Goal: Transaction & Acquisition: Purchase product/service

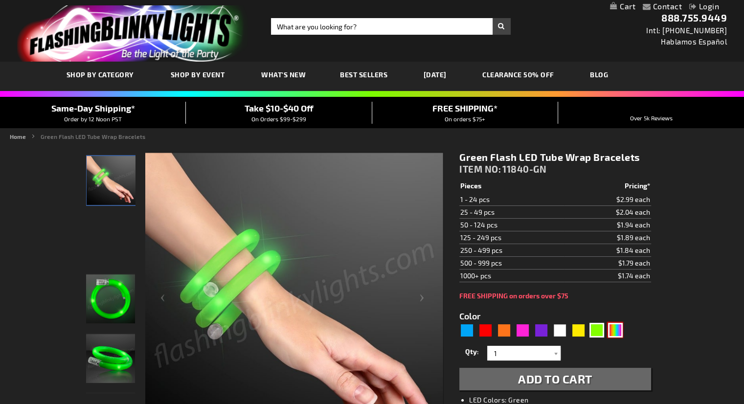
click at [618, 327] on div "Multicolor" at bounding box center [615, 330] width 15 height 15
type input "5659"
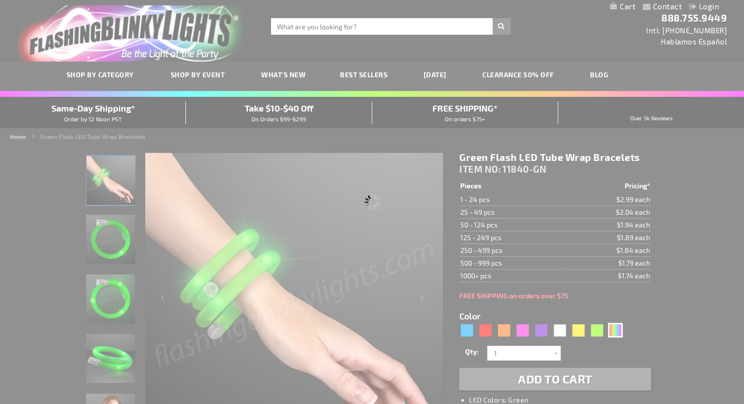
type input "11840-MLT"
type input "Customize - Multicolor Lights Flashing Tube Bracelets - ITEM NO: 11840-MLT"
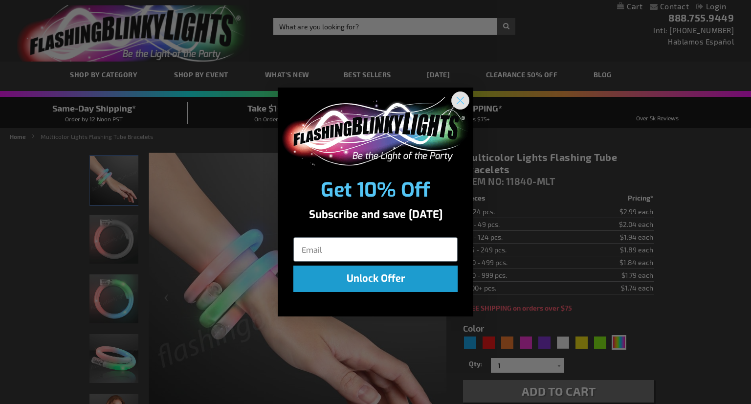
click at [462, 90] on div "Close dialog Get 10% Off Subscribe and save today Unlock Offer Submit" at bounding box center [376, 202] width 196 height 229
click at [460, 95] on circle "Close dialog" at bounding box center [460, 100] width 16 height 16
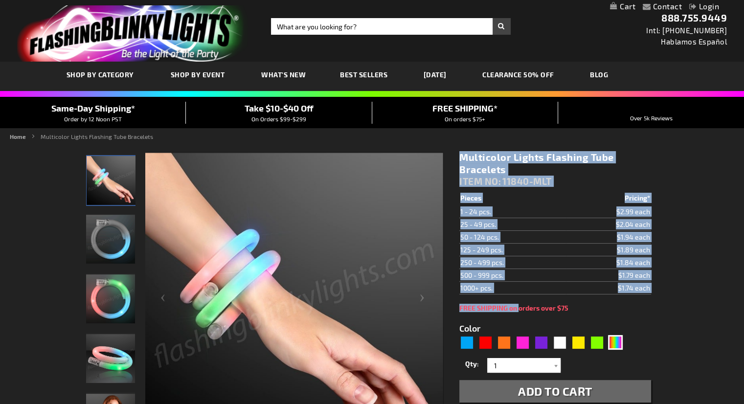
drag, startPoint x: 533, startPoint y: 259, endPoint x: 513, endPoint y: 297, distance: 42.9
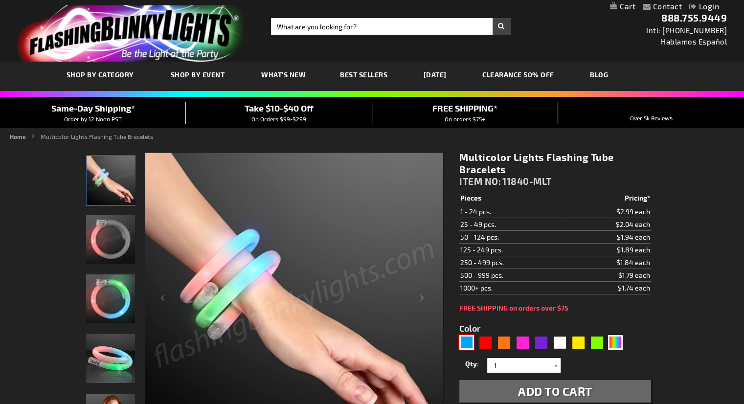
click at [470, 340] on div "Blue" at bounding box center [466, 342] width 15 height 15
type input "5629"
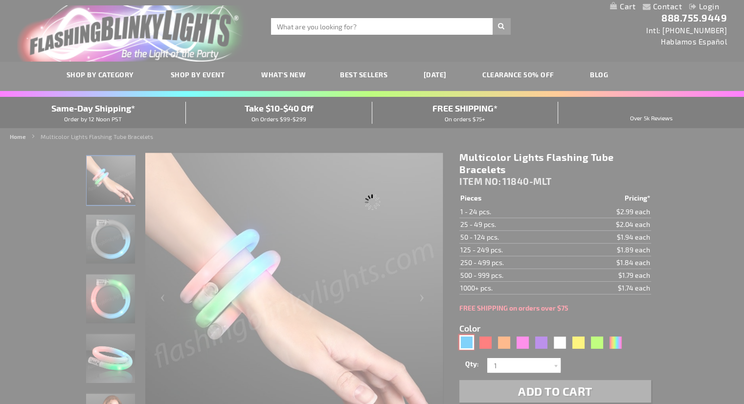
type input "11840-BL"
type input "Customize - Blue Flash LED Wrap-Around Tube Bracelet - ITEM NO: 11840-BL"
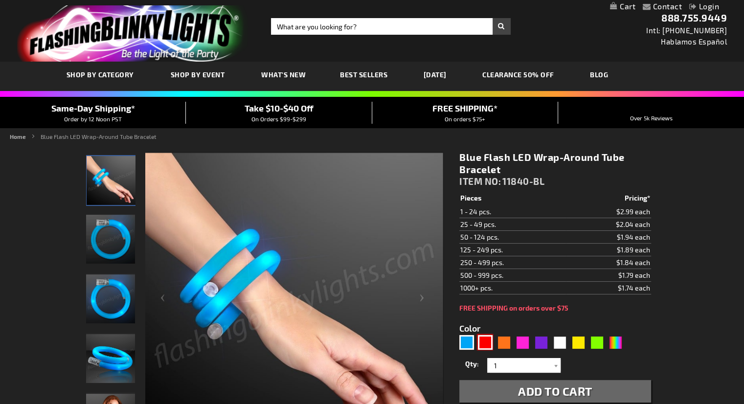
click at [483, 339] on div "Red" at bounding box center [485, 342] width 15 height 15
type input "5641"
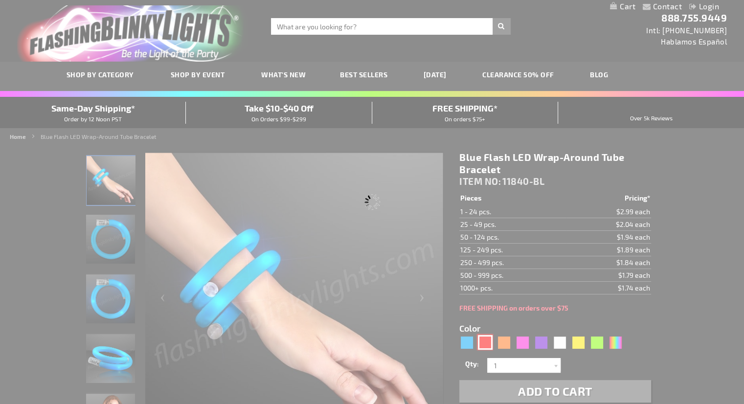
type input "11840-RD"
type input "Customize - Red Flash LED Wrap-Around Tube Bracelets - ITEM NO: 11840-RD"
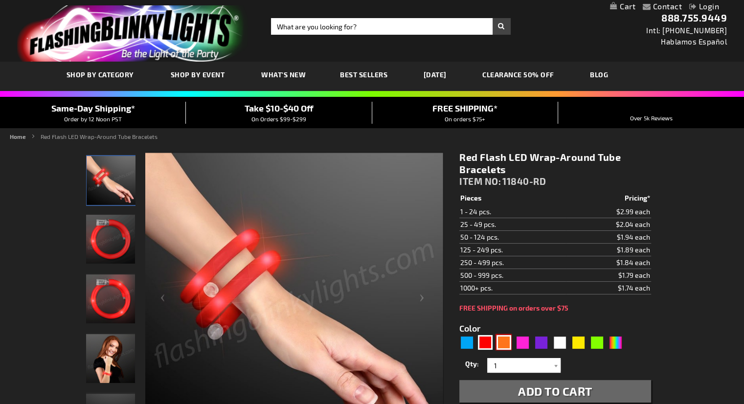
click at [507, 342] on div "Orange" at bounding box center [503, 342] width 15 height 15
type input "5637"
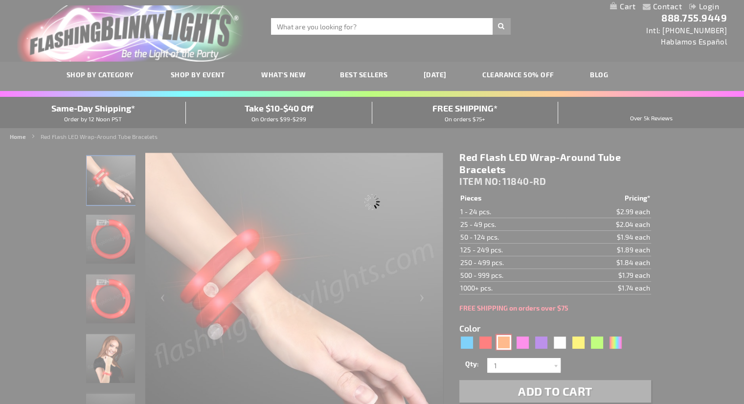
type input "11840-OR"
type input "Customize - Light Up Orange Flash Tube Bracelets - ITEM NO: 11840-OR"
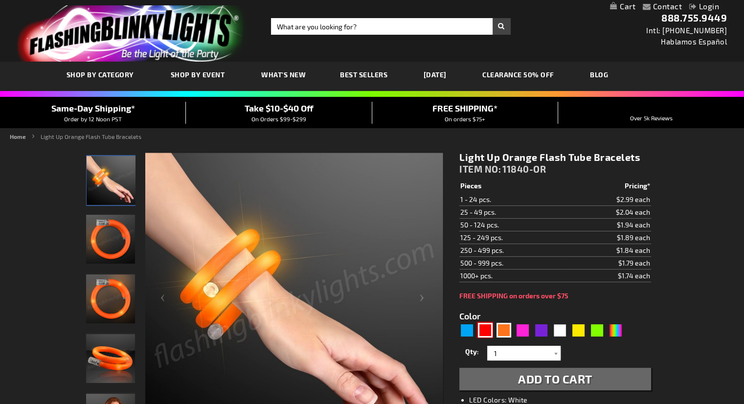
click at [487, 325] on div "Red" at bounding box center [485, 330] width 15 height 15
type input "5641"
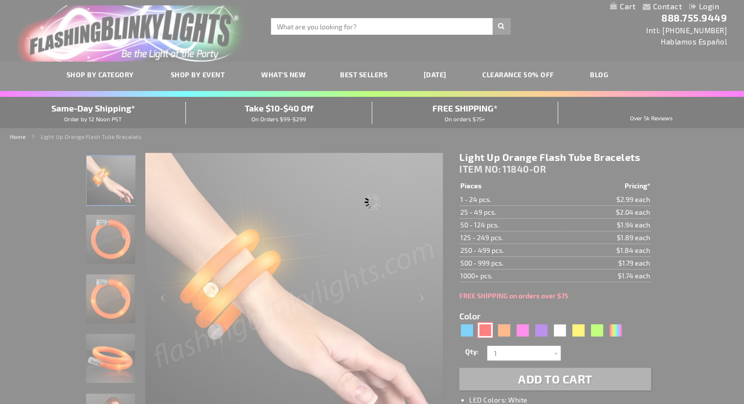
type input "11840-RD"
type input "Customize - Red Flash LED Wrap-Around Tube Bracelets - ITEM NO: 11840-RD"
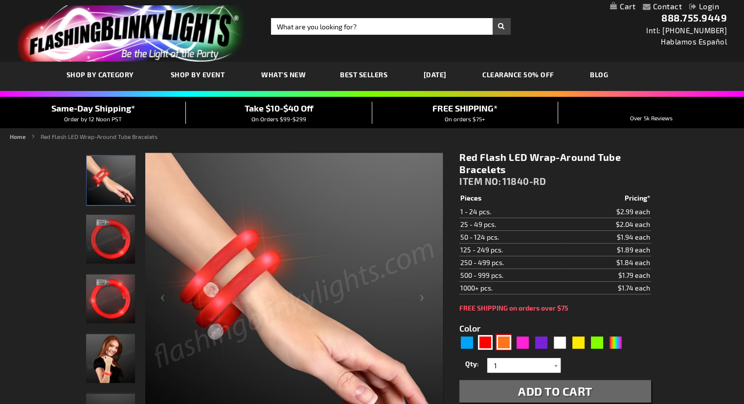
click at [503, 345] on div "Orange" at bounding box center [503, 342] width 15 height 15
type input "5637"
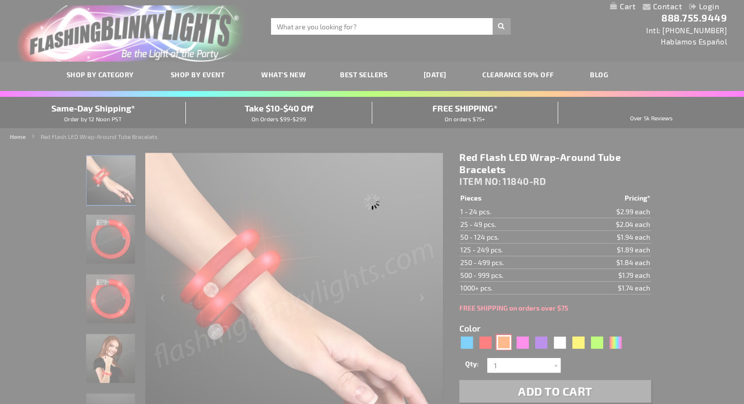
type input "11840-OR"
type input "Customize - Light Up Orange Flash Tube Bracelets - ITEM NO: 11840-OR"
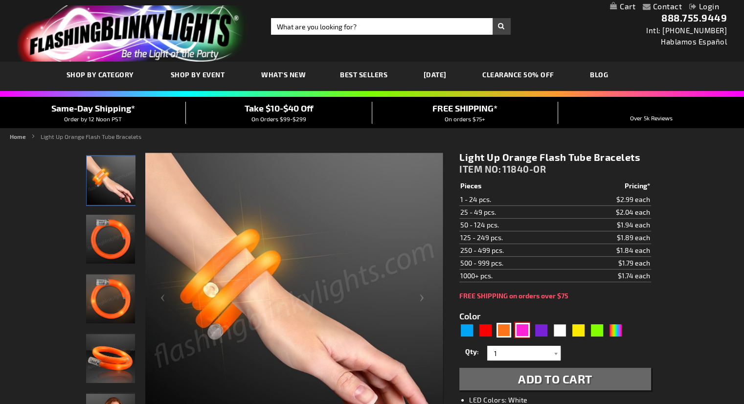
click at [526, 325] on div "Pink" at bounding box center [522, 330] width 15 height 15
type input "5639"
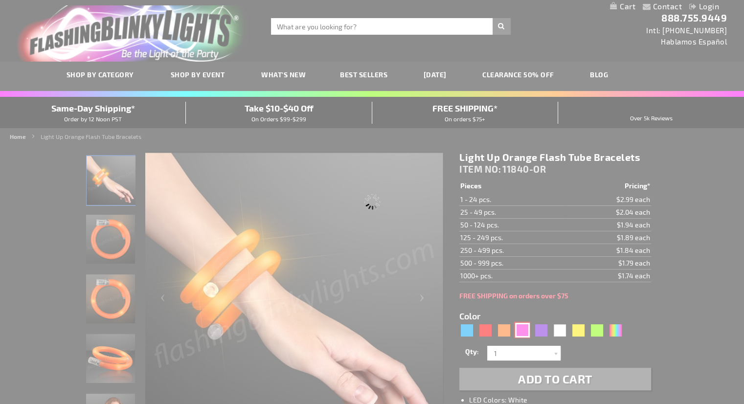
type input "11840-PK"
type input "Customize - Pink Light Up Tube Wrap Bracelets - ITEM NO: 11840-PK"
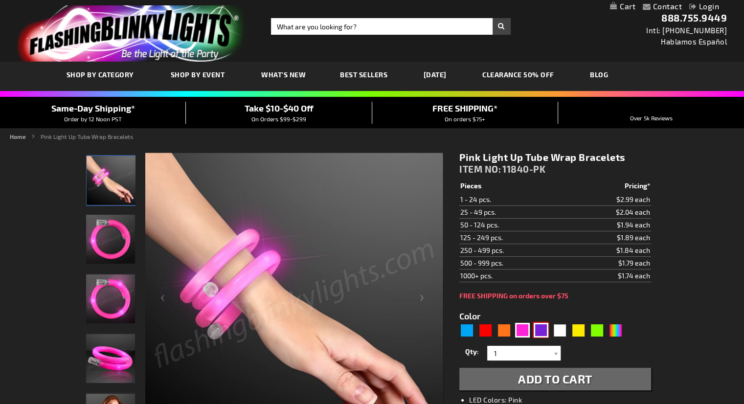
click at [543, 331] on div "Purple" at bounding box center [541, 330] width 15 height 15
type input "5640"
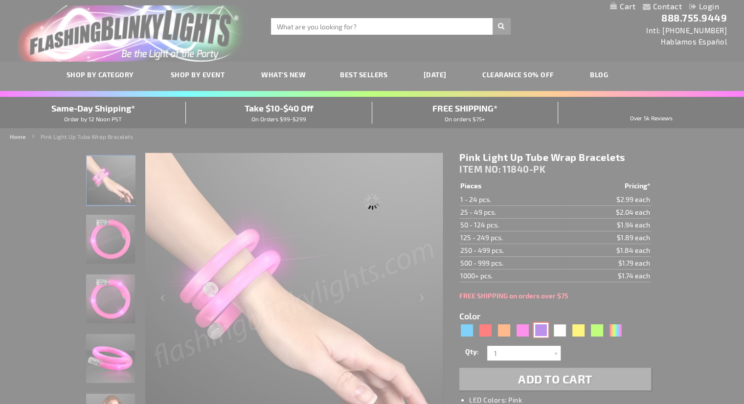
type input "11840-PR"
type input "Customize - Light Up Purple Wrap Tube Bracelets - ITEM NO: 11840-PR"
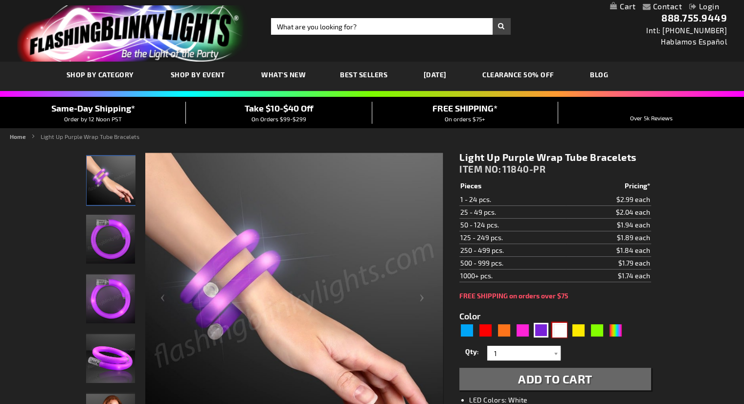
click at [563, 332] on div "White" at bounding box center [559, 330] width 15 height 15
type input "5646"
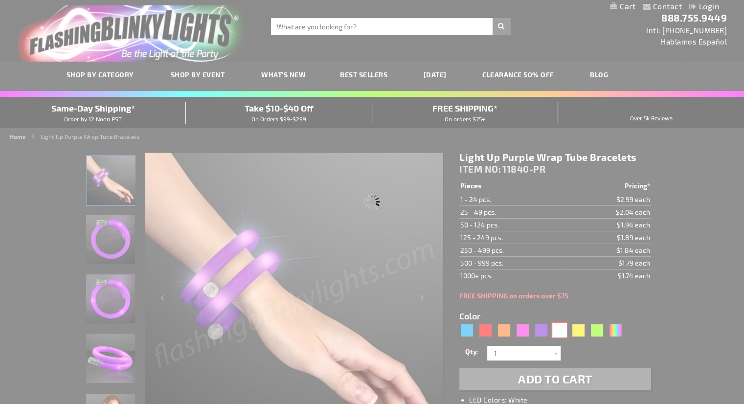
type input "11840-WT"
type input "Customize - White LED Flashing Tube Wrap Bracelets - ITEM NO: 11840-WT"
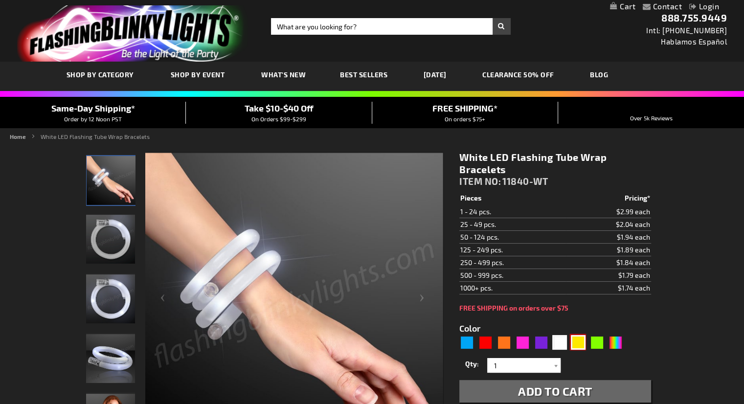
click at [581, 346] on div "Yellow" at bounding box center [578, 342] width 15 height 15
type input "5647"
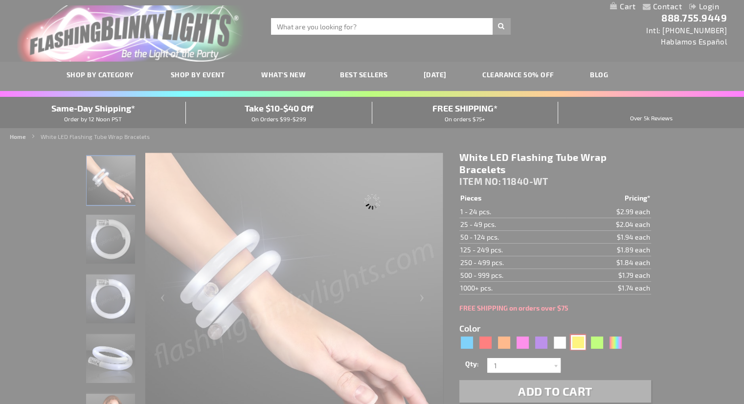
type input "11840-YL"
type input "Customize - Blinky LED Yellow Tube Bracelets - ITEM NO: 11840-YL"
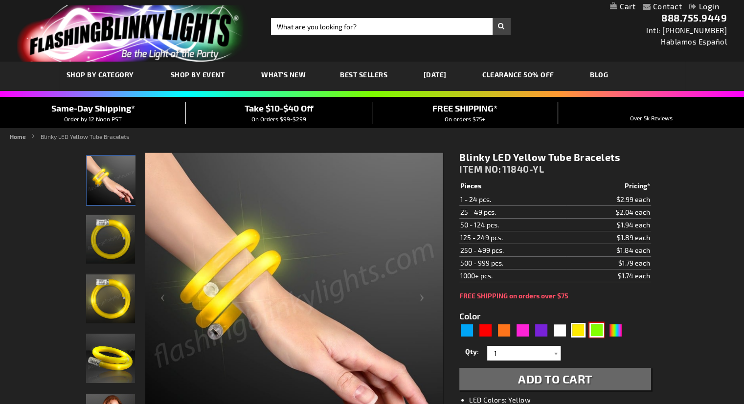
click at [598, 333] on div "Green" at bounding box center [596, 330] width 15 height 15
type input "5648"
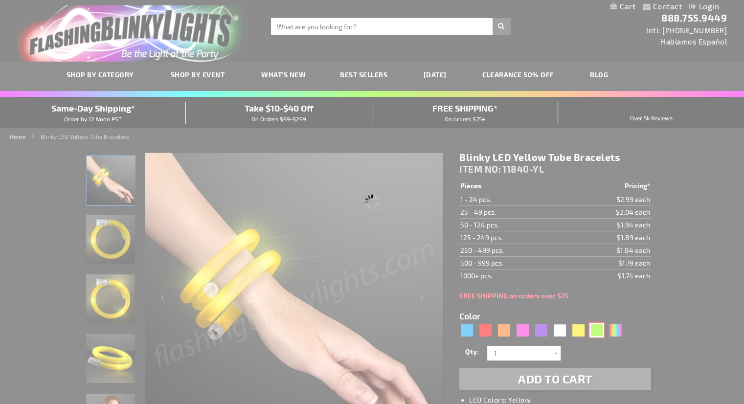
type input "11840-GN"
type input "Customize - Green Flash LED Tube Wrap Bracelets - ITEM NO: 11840-GN"
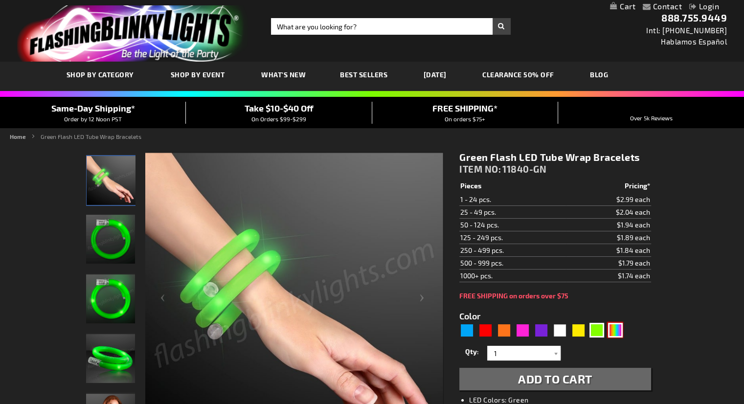
click at [616, 331] on div "Multicolor" at bounding box center [615, 330] width 15 height 15
type input "5659"
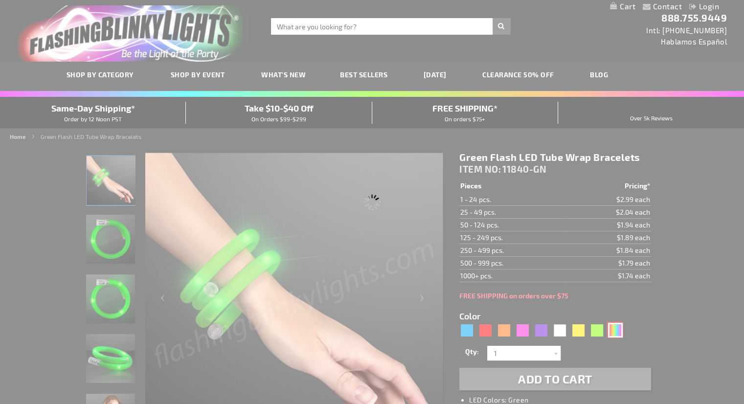
type input "11840-MLT"
type input "Customize - Multicolor Lights Flashing Tube Bracelets - ITEM NO: 11840-MLT"
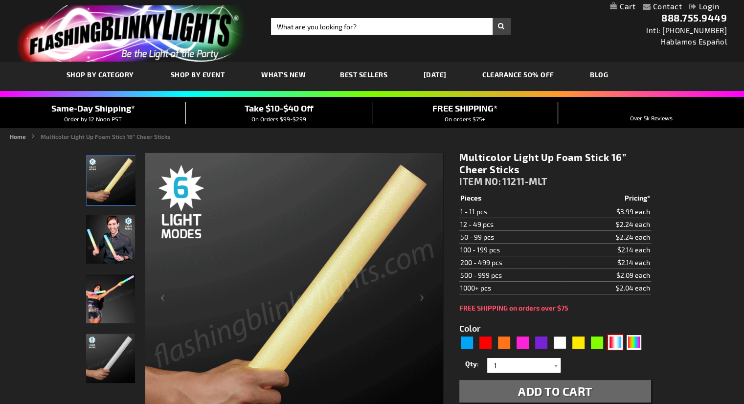
click at [621, 341] on div "RWB" at bounding box center [615, 342] width 15 height 15
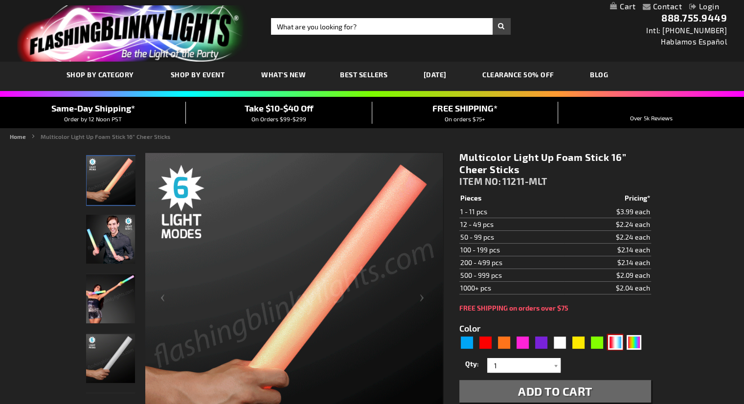
type input "5643"
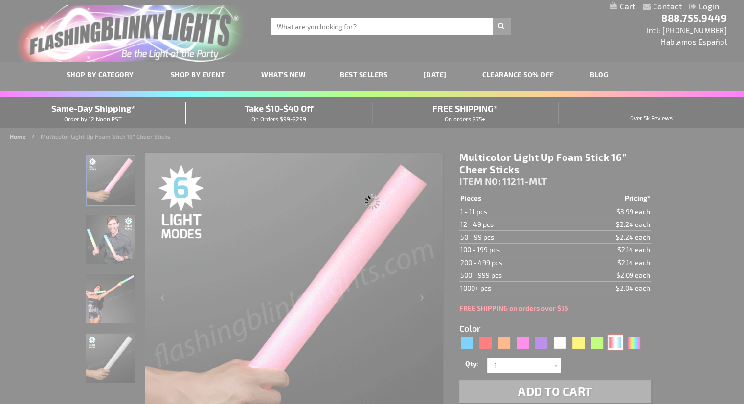
type input "11211-RWB"
type input "Customize - Red White &amp; Blue LED Foam Batons 16&rdquo; Cheer Sticks - ITEM …"
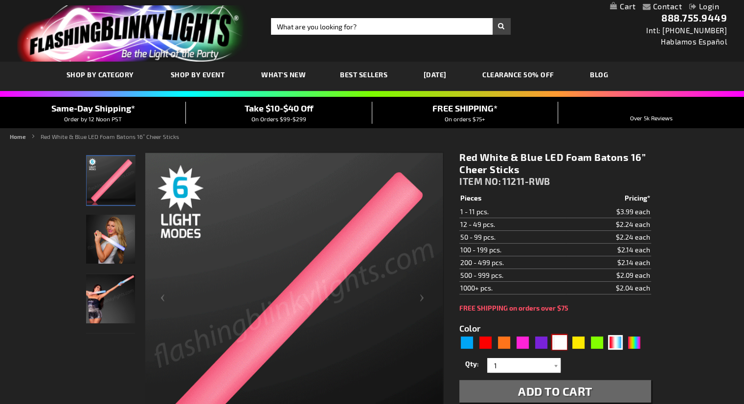
click at [562, 343] on div "White" at bounding box center [559, 342] width 15 height 15
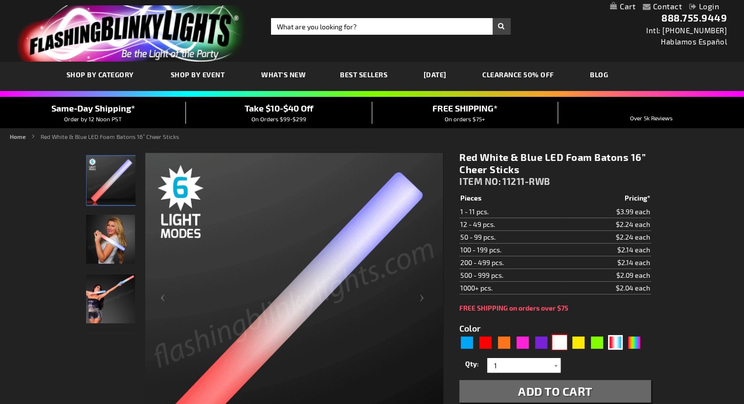
type input "5646"
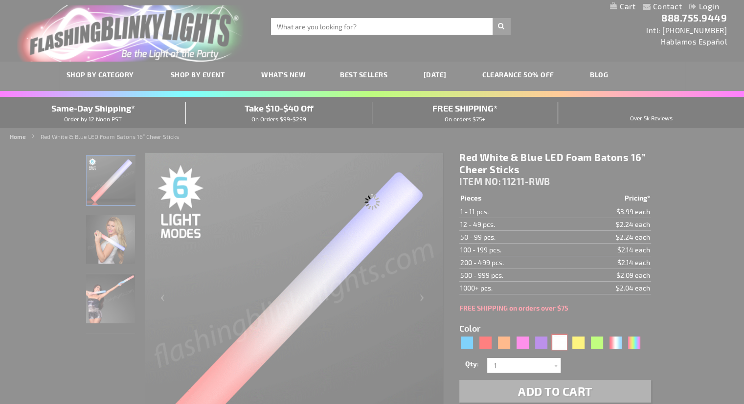
type input "11211-WT"
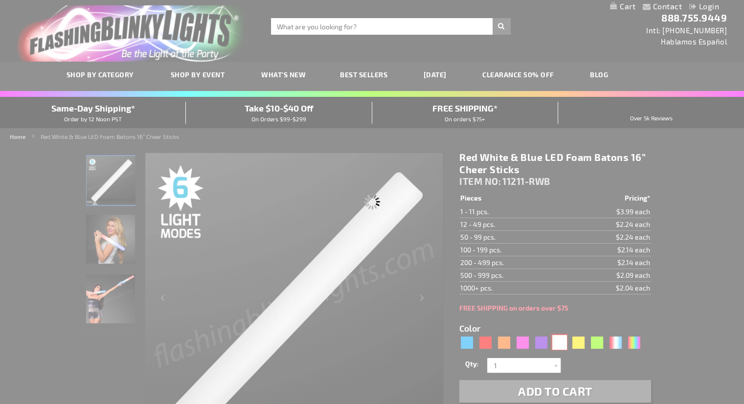
type input "Customize - White LED Foam Sticks 16&rdquo; Cheer Sticks - ITEM NO: 11211-WT"
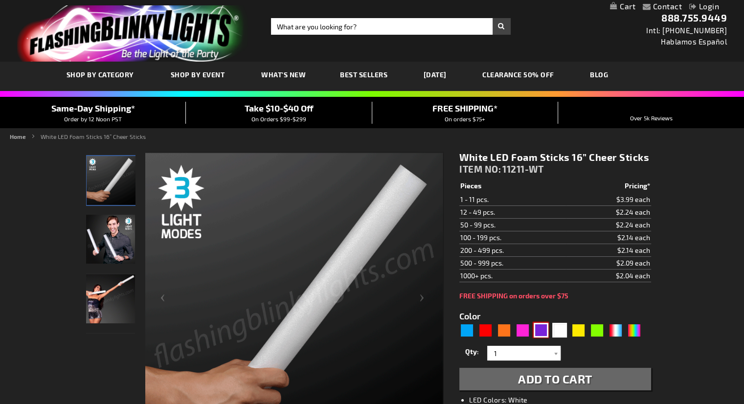
click at [543, 328] on div "Purple" at bounding box center [541, 330] width 15 height 15
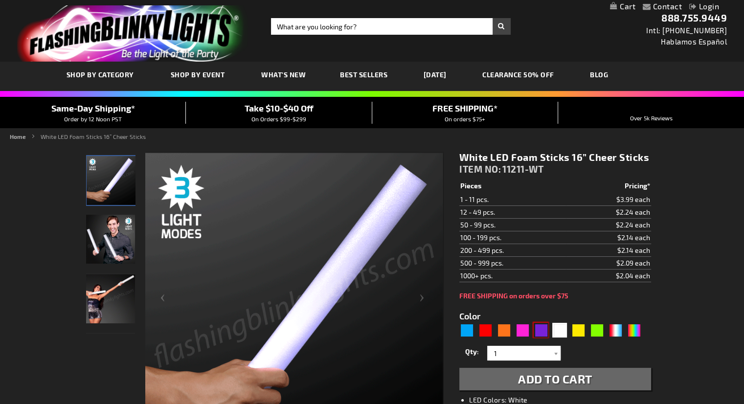
type input "5640"
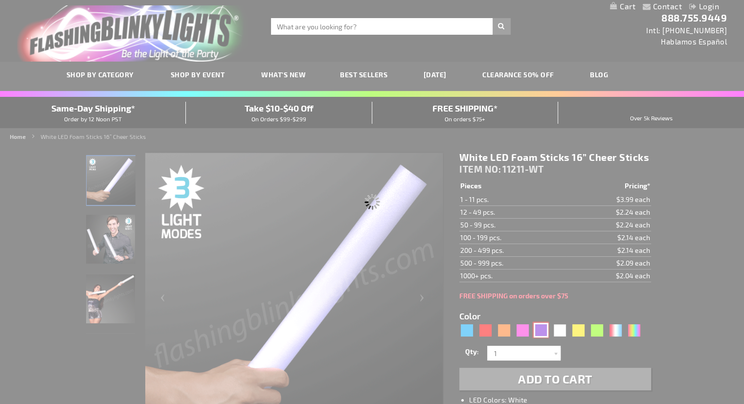
type input "11211-PR"
type input "Customize - Purple Foam Light Sticks 16&rdquo; Cheer Sticks - ITEM NO: 11211-PR"
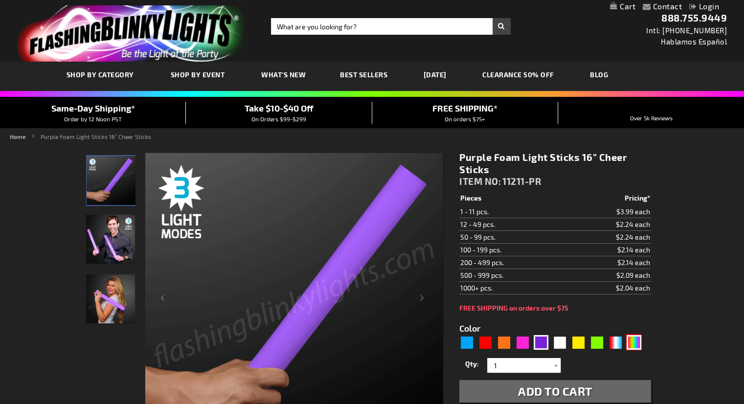
click at [640, 341] on div "Multicolor" at bounding box center [634, 342] width 15 height 15
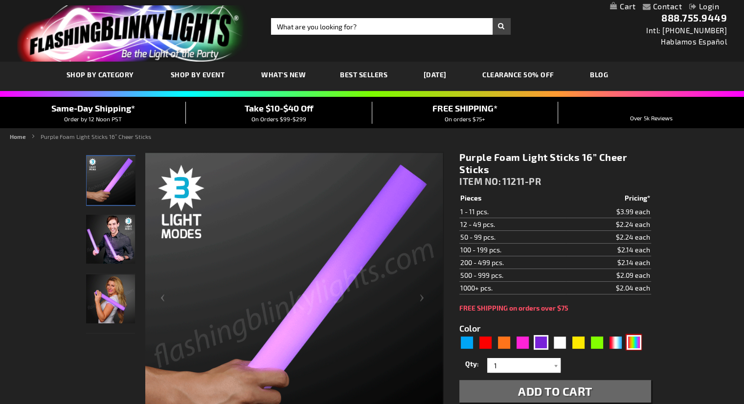
type input "5659"
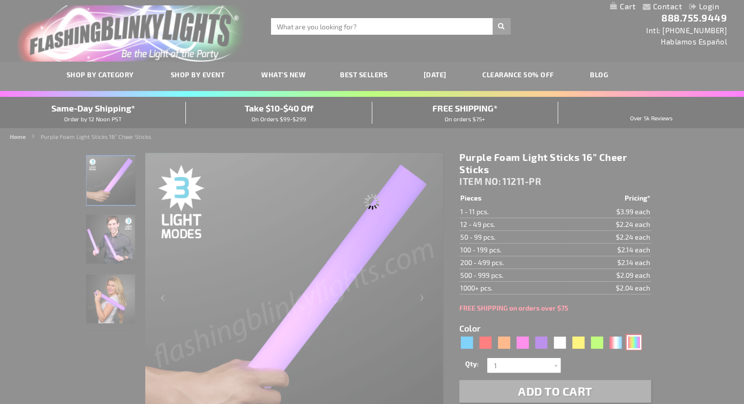
type input "11211-MLT"
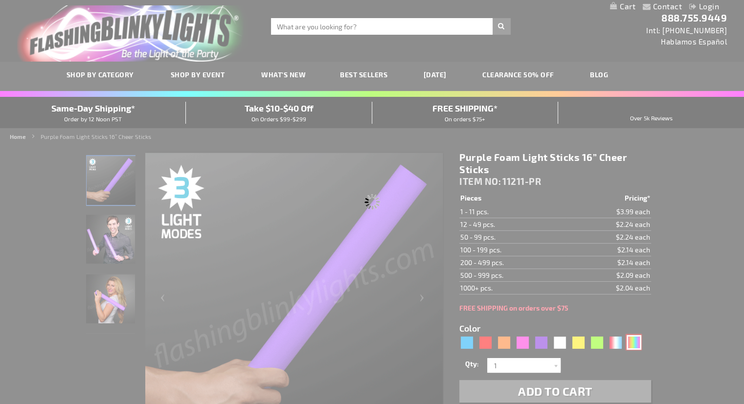
type input "Customize - Multicolor Light Up Foam Stick 16&rdquo; Cheer Sticks - ITEM NO: 11…"
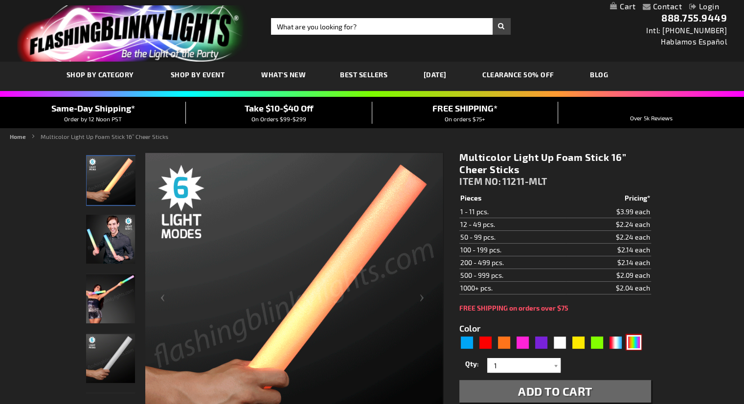
click at [523, 74] on link "CLEARANCE 50% OFF" at bounding box center [518, 74] width 87 height 33
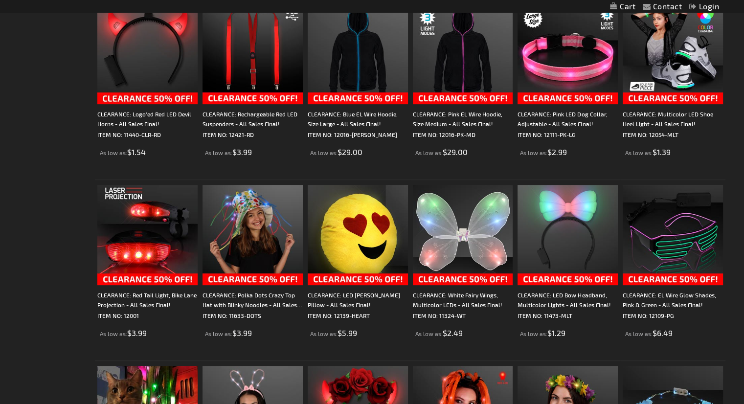
scroll to position [405, 0]
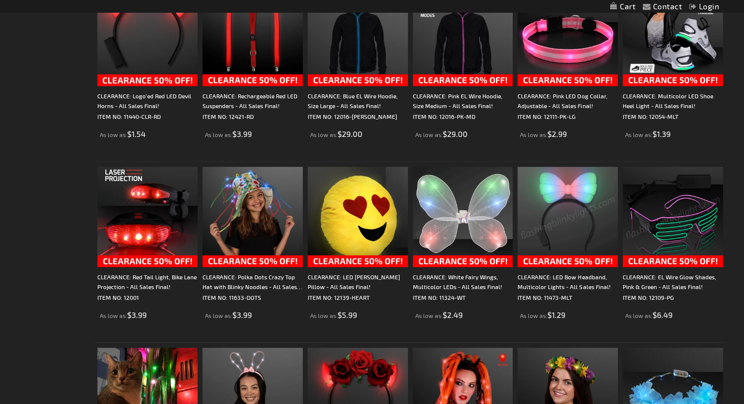
click at [471, 217] on img at bounding box center [463, 217] width 100 height 100
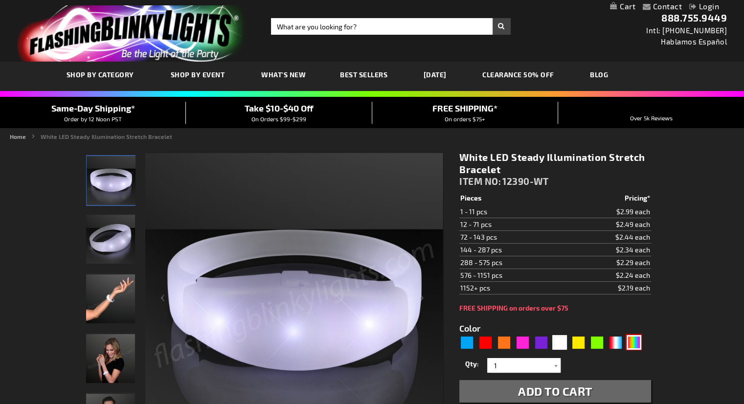
click at [634, 343] on div "Multicolor" at bounding box center [634, 342] width 15 height 15
type input "5659"
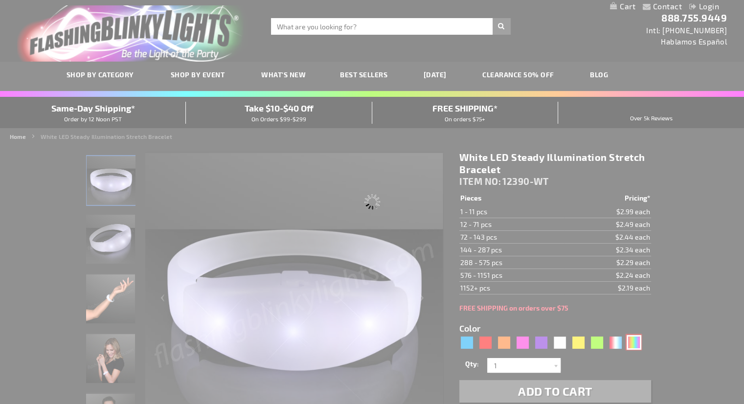
type input "12390-SLOW"
type input "Customize - Stretchy Light Bracelets, Slow Color Change LED - ITEM NO: 12390-SL…"
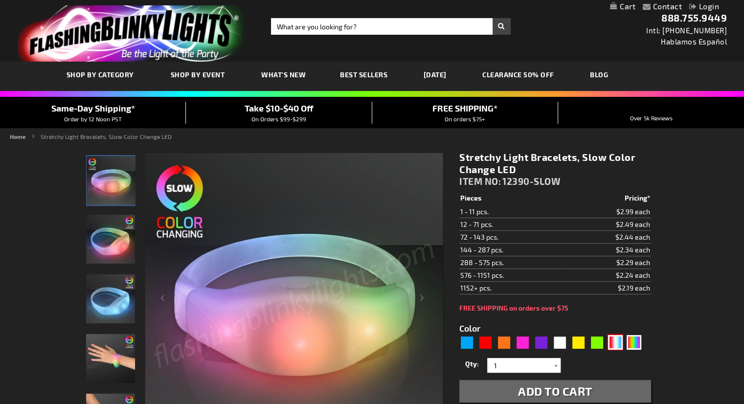
click at [611, 343] on div "RWB" at bounding box center [615, 342] width 15 height 15
type input "5643"
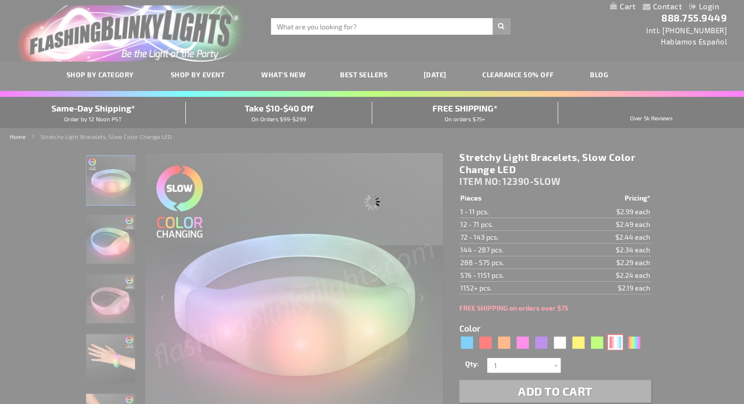
type input "12390-RWB"
type input "Customize - Red White &amp; Blue Steady Illumination Stretch Bracelet - ITEM NO…"
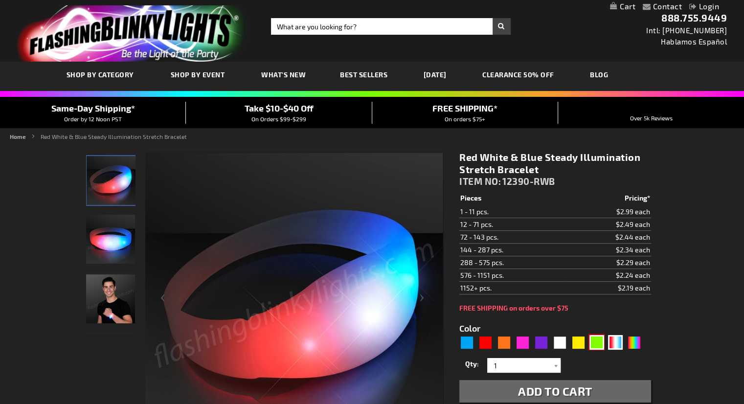
click at [597, 345] on div "Green" at bounding box center [596, 342] width 15 height 15
type input "5648"
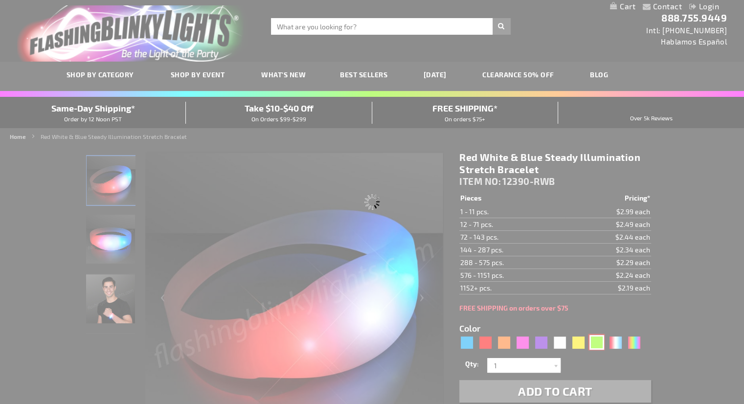
type input "12390-GN"
type input "Customize - Green LED Steady Illumination Stretch Bracelet - ITEM NO: 12390-GN"
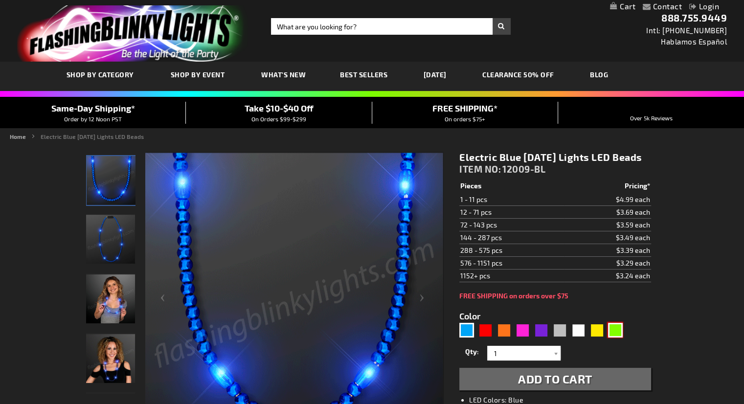
click at [615, 337] on div "Green" at bounding box center [615, 330] width 15 height 15
type input "5648"
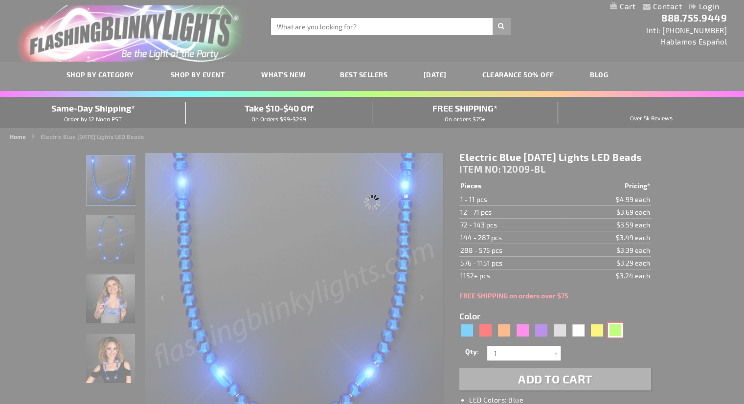
type input "12009-GN"
type input "Customize - Green Glow LED Beads [DATE] Lights - ITEM NO: 12009-GN"
